Goal: Information Seeking & Learning: Learn about a topic

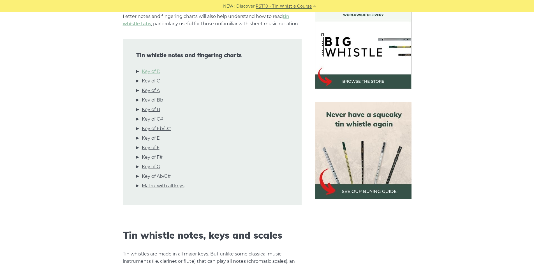
click at [149, 71] on link "Key of D" at bounding box center [151, 71] width 18 height 7
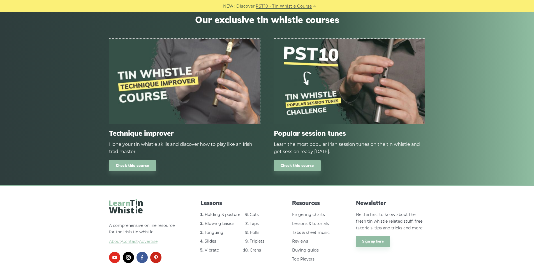
scroll to position [3326, 0]
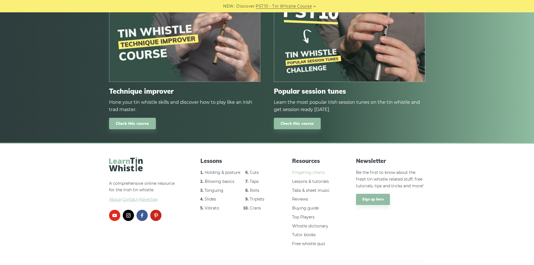
click at [300, 170] on link "Fingering charts" at bounding box center [308, 172] width 33 height 5
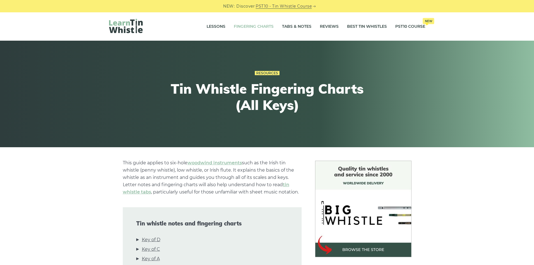
scroll to position [112, 0]
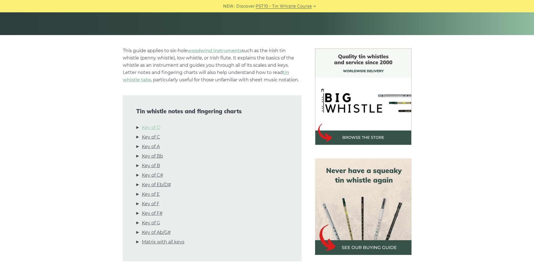
click at [154, 125] on link "Key of D" at bounding box center [151, 127] width 18 height 7
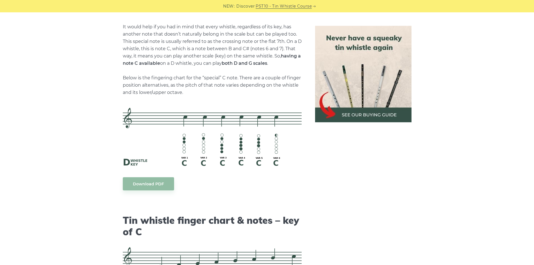
scroll to position [1266, 0]
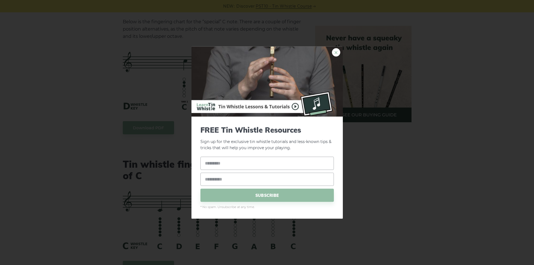
click at [334, 53] on link "×" at bounding box center [336, 52] width 8 height 8
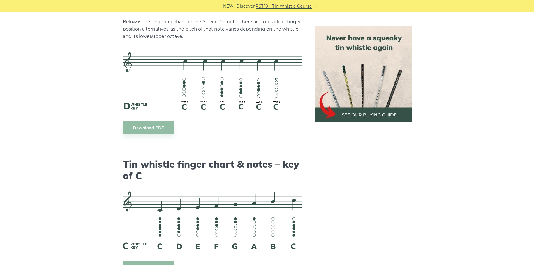
scroll to position [1182, 0]
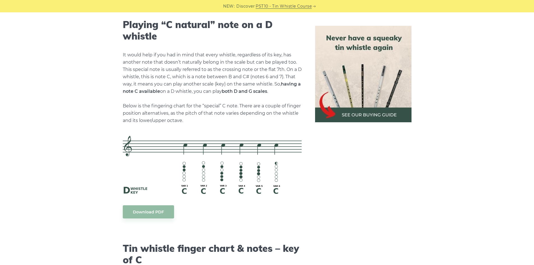
click at [360, 108] on img at bounding box center [363, 74] width 96 height 96
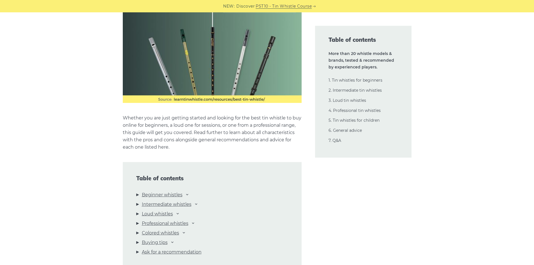
scroll to position [589, 0]
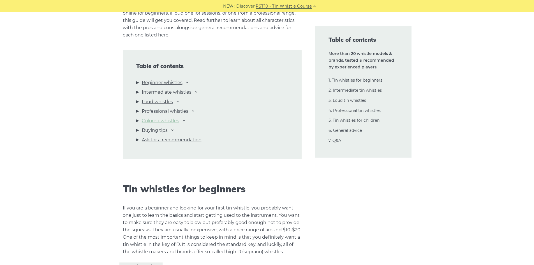
click at [172, 118] on link "Colored whistles" at bounding box center [160, 120] width 37 height 7
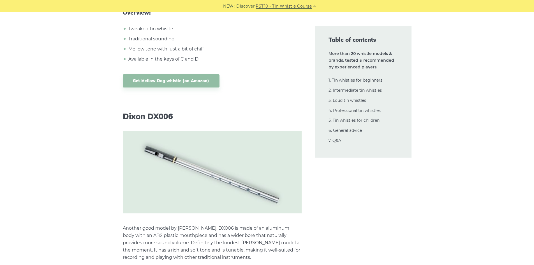
scroll to position [5588, 0]
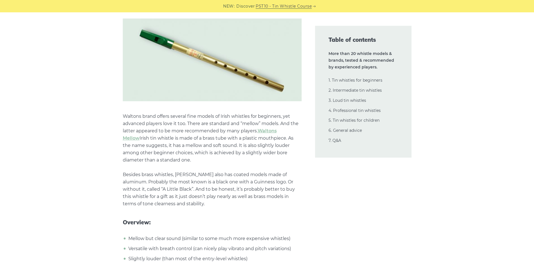
drag, startPoint x: 536, startPoint y: 94, endPoint x: 535, endPoint y: 23, distance: 71.5
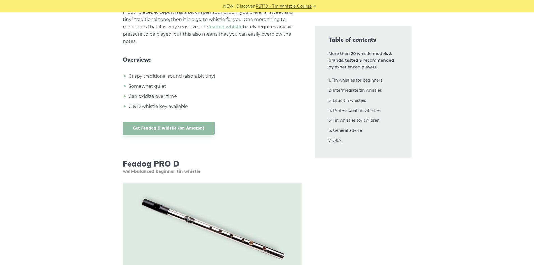
scroll to position [1399, 0]
